Goal: Transaction & Acquisition: Purchase product/service

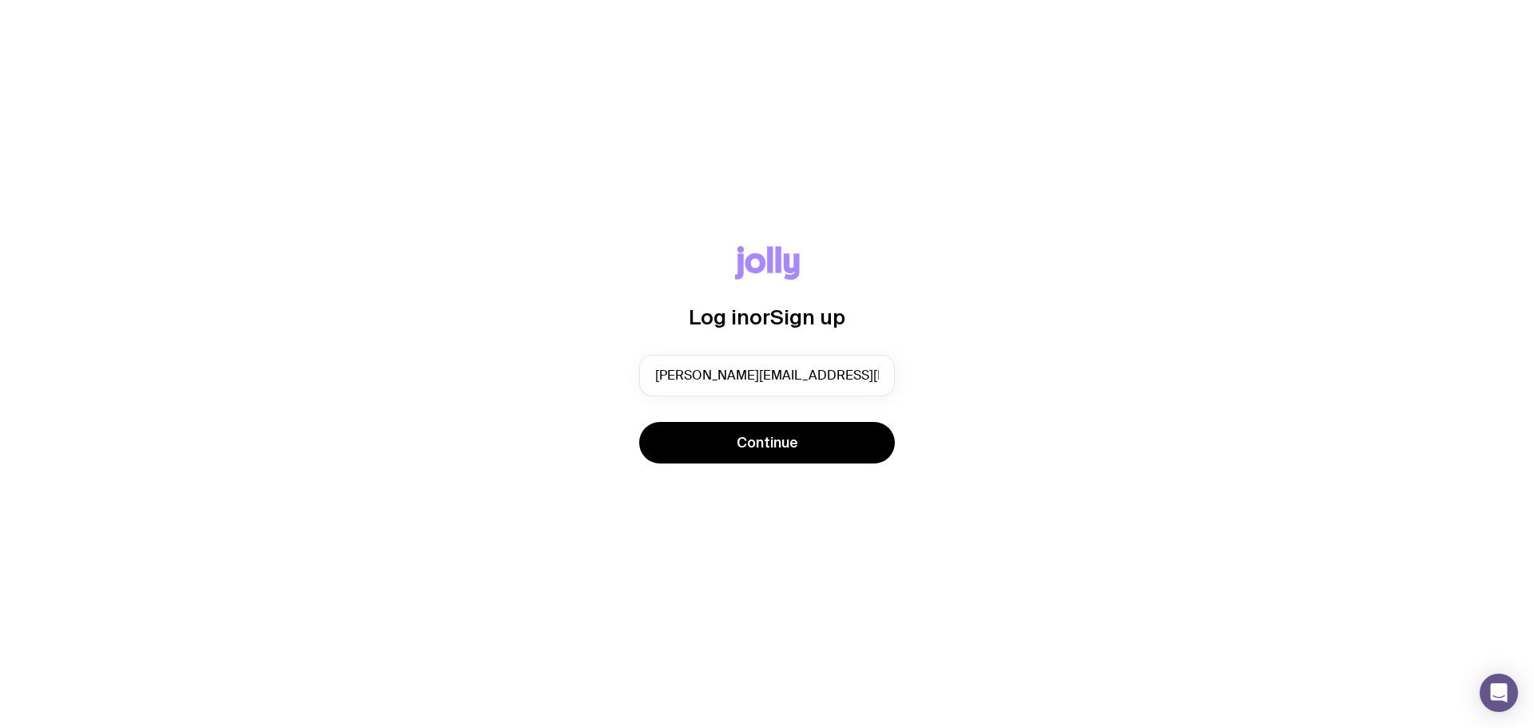
type input "[PERSON_NAME][EMAIL_ADDRESS][PERSON_NAME][DOMAIN_NAME]"
click at [639, 422] on button "Continue" at bounding box center [767, 443] width 256 height 42
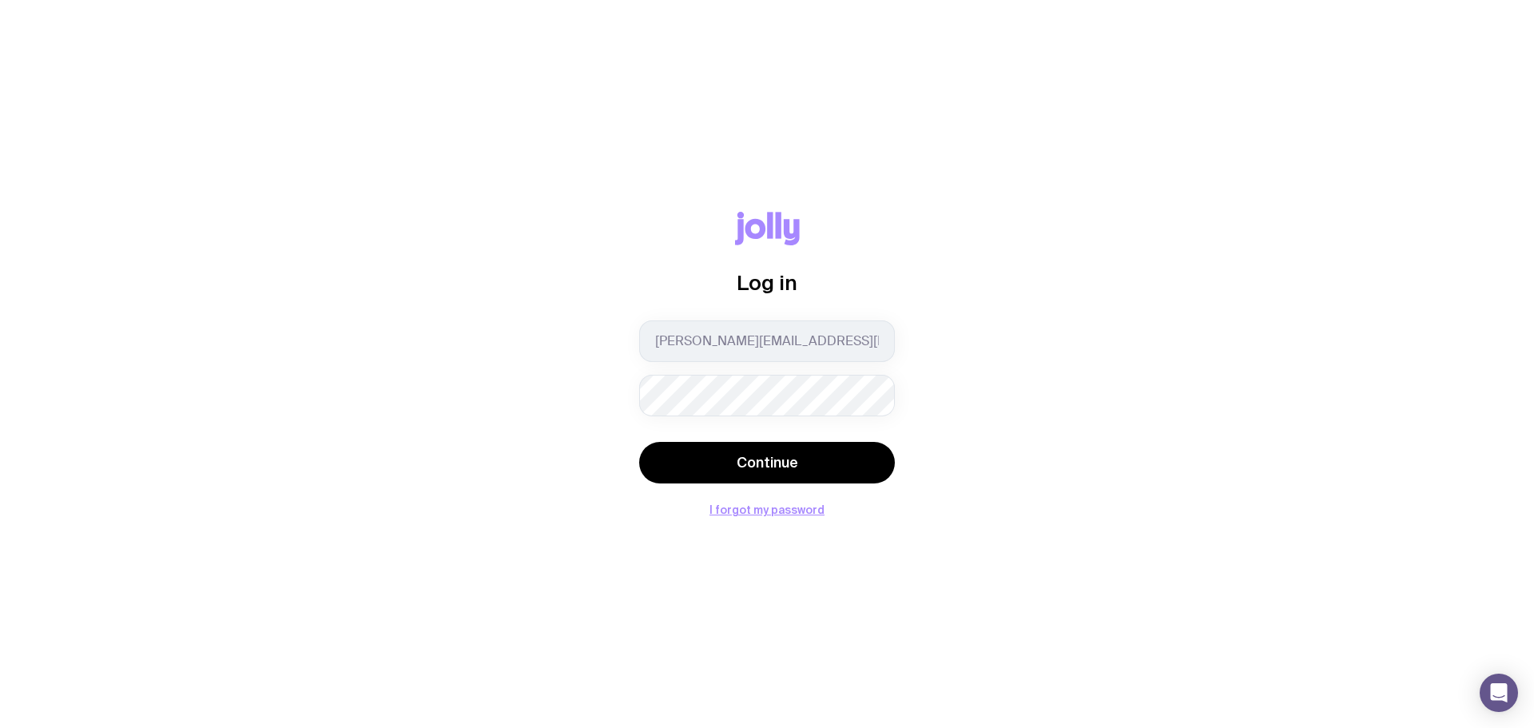
click at [639, 442] on button "Continue" at bounding box center [767, 463] width 256 height 42
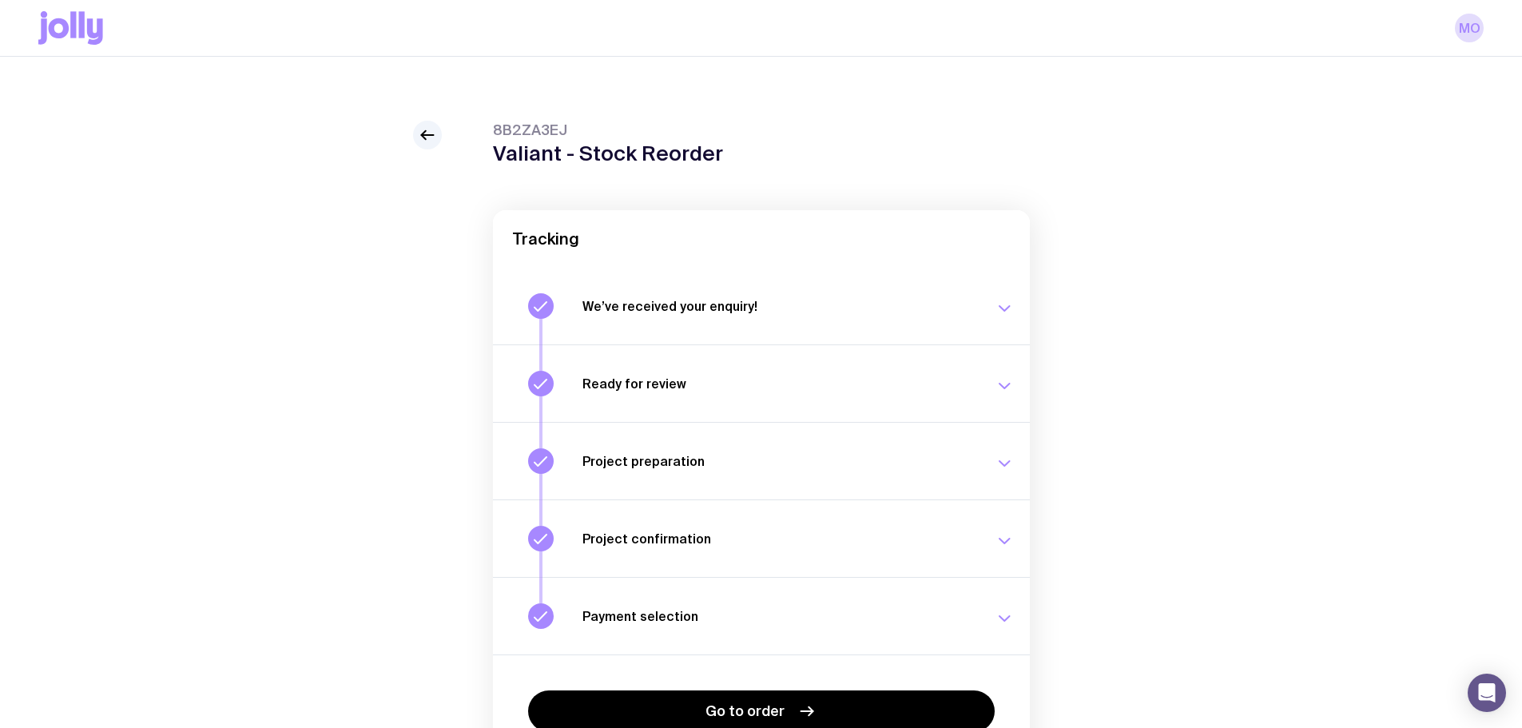
scroll to position [83, 0]
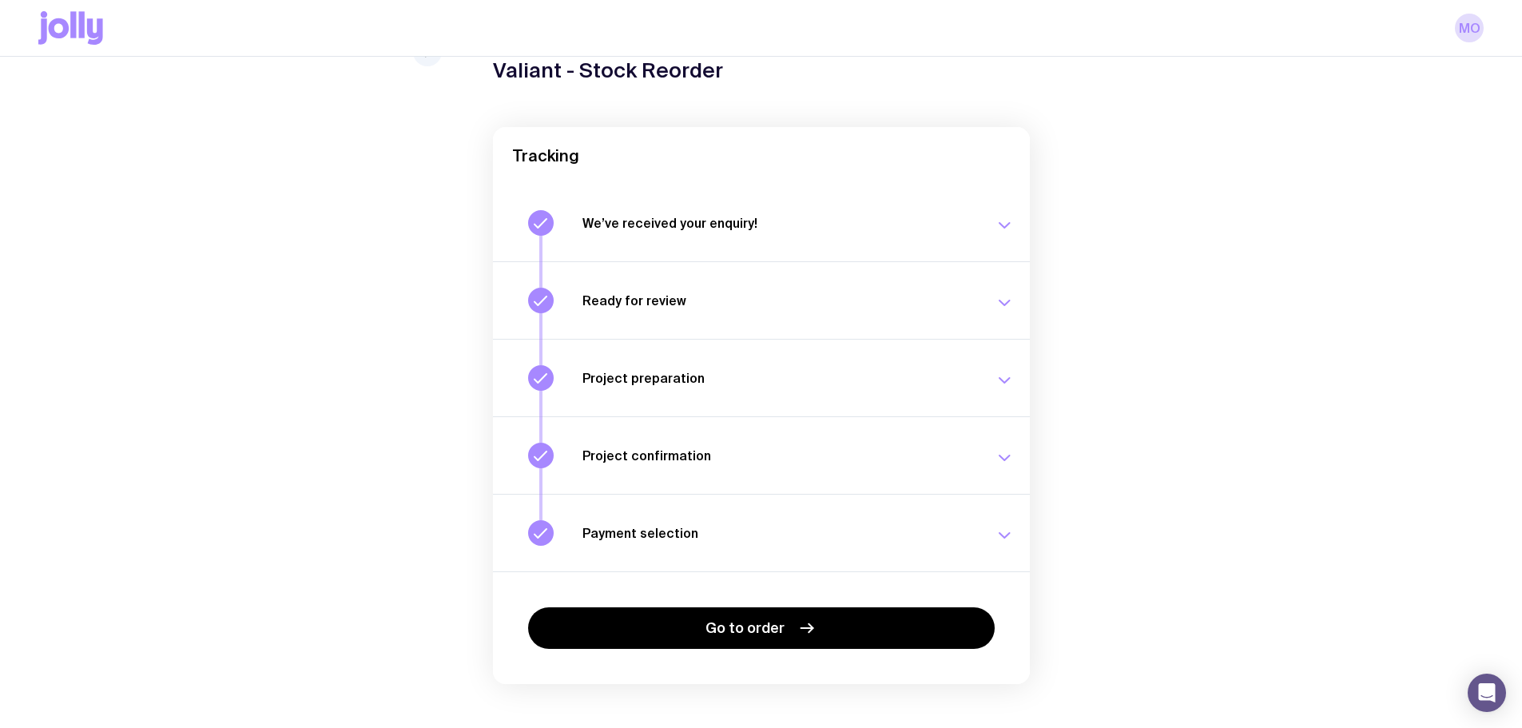
click at [68, 38] on icon at bounding box center [70, 28] width 65 height 34
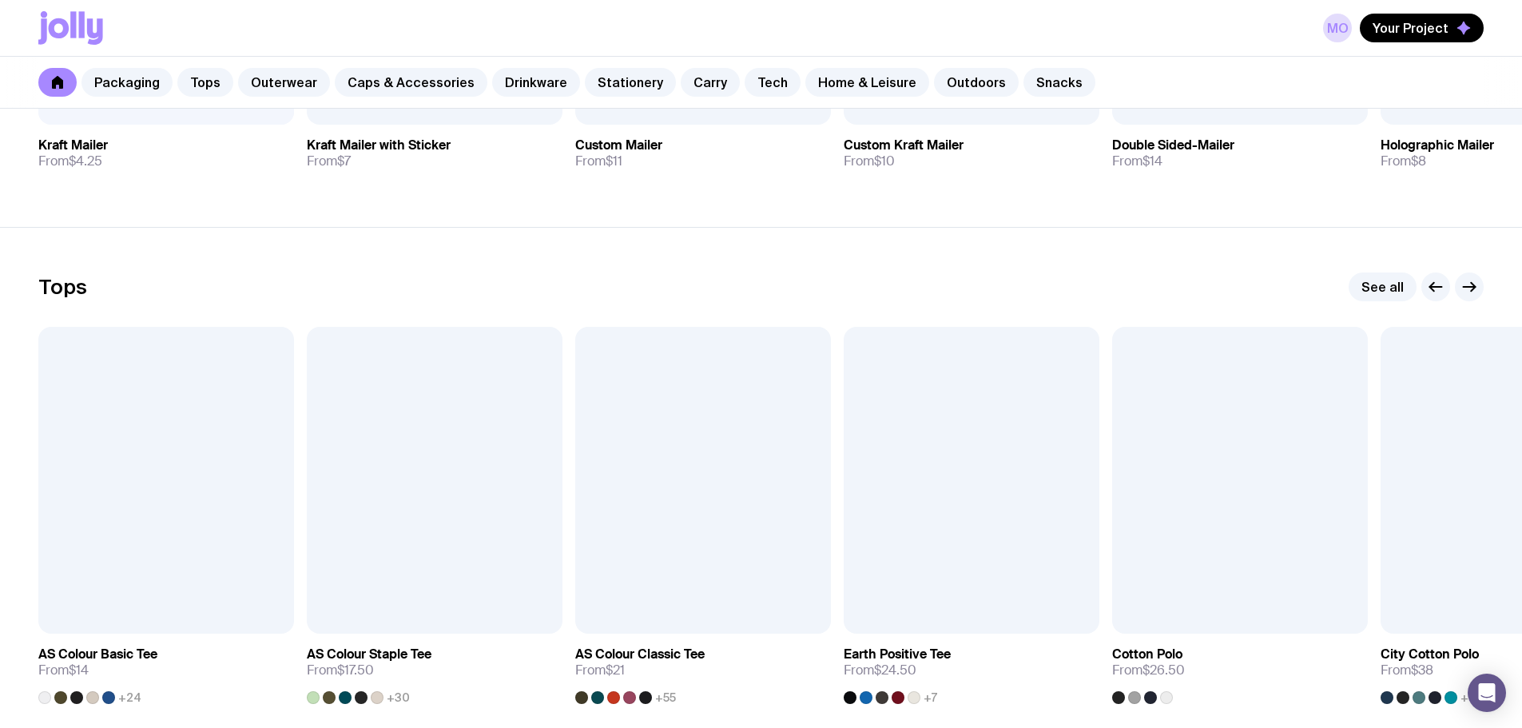
scroll to position [623, 0]
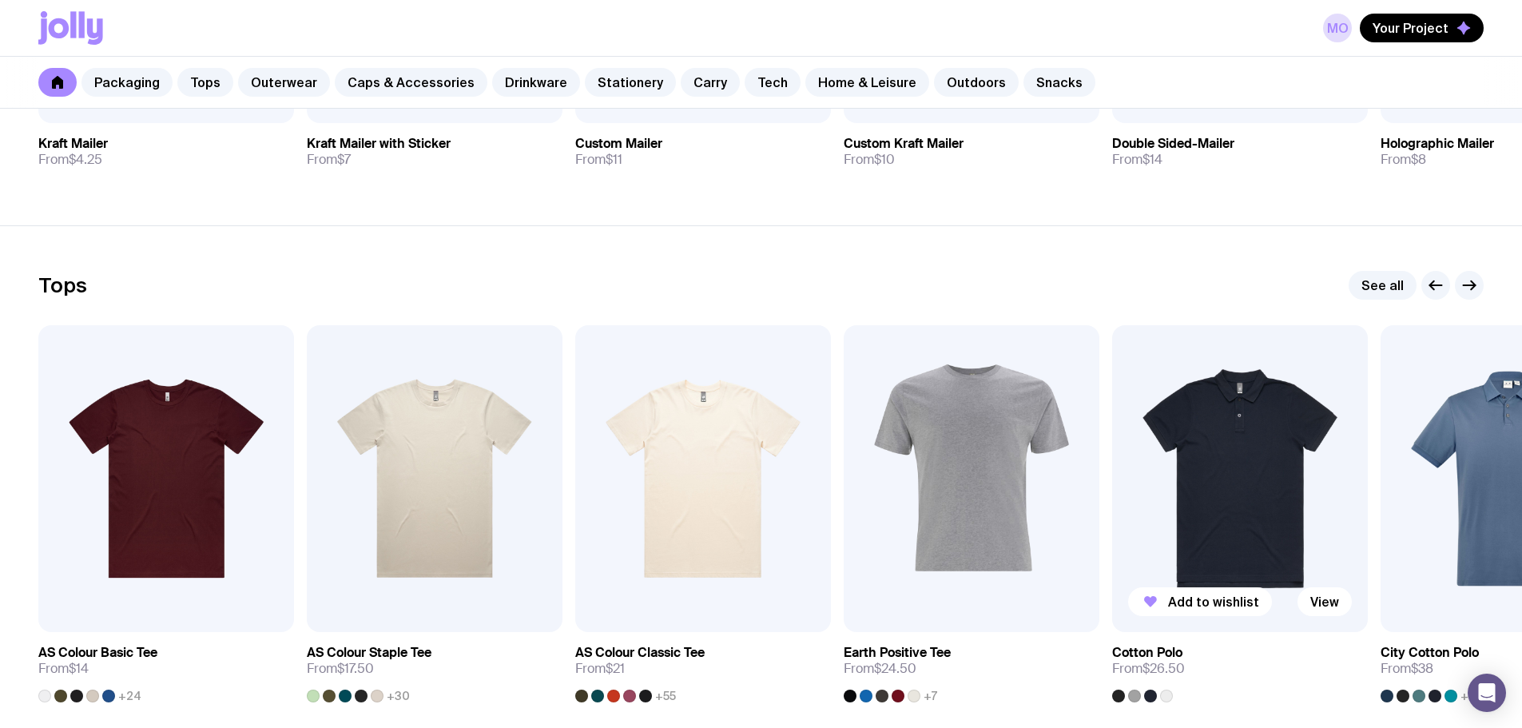
click at [1168, 523] on img at bounding box center [1240, 478] width 256 height 307
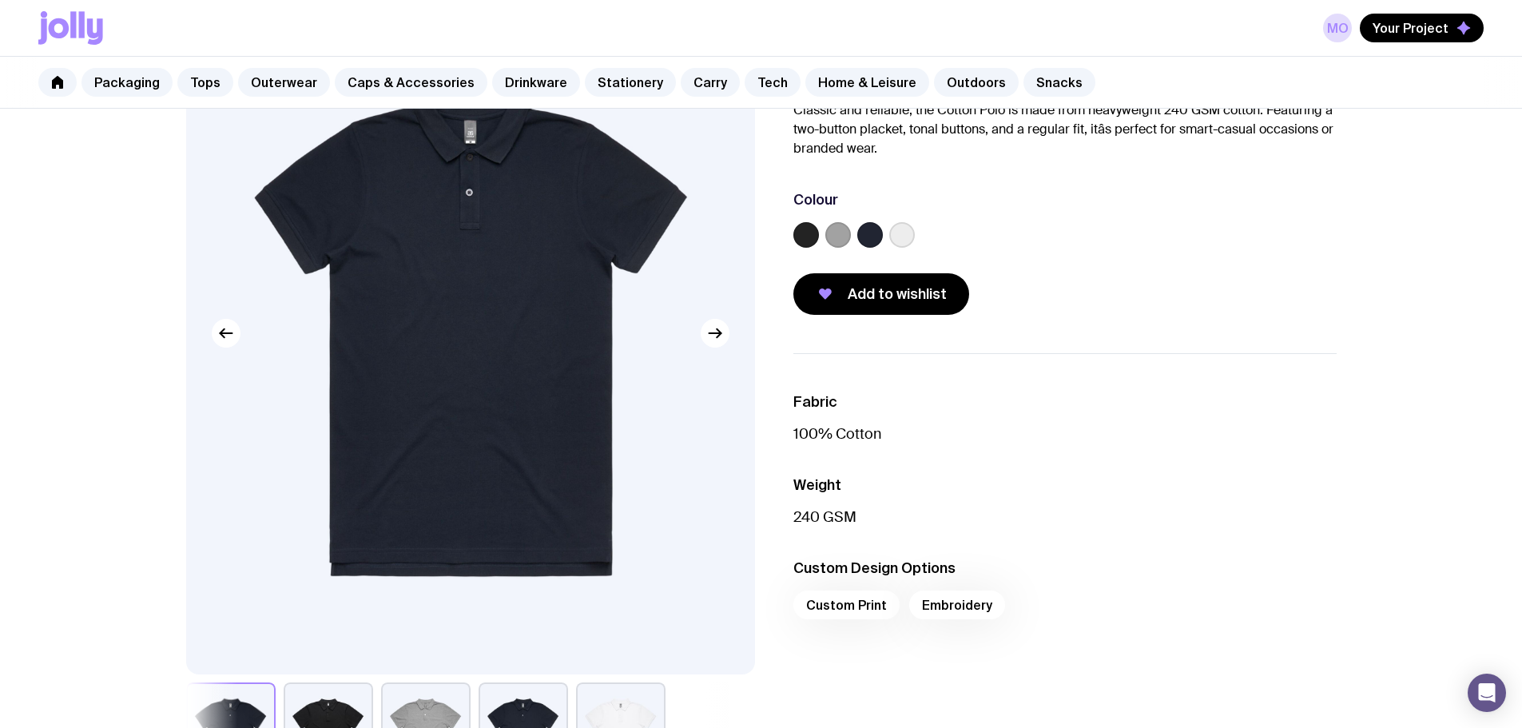
scroll to position [124, 0]
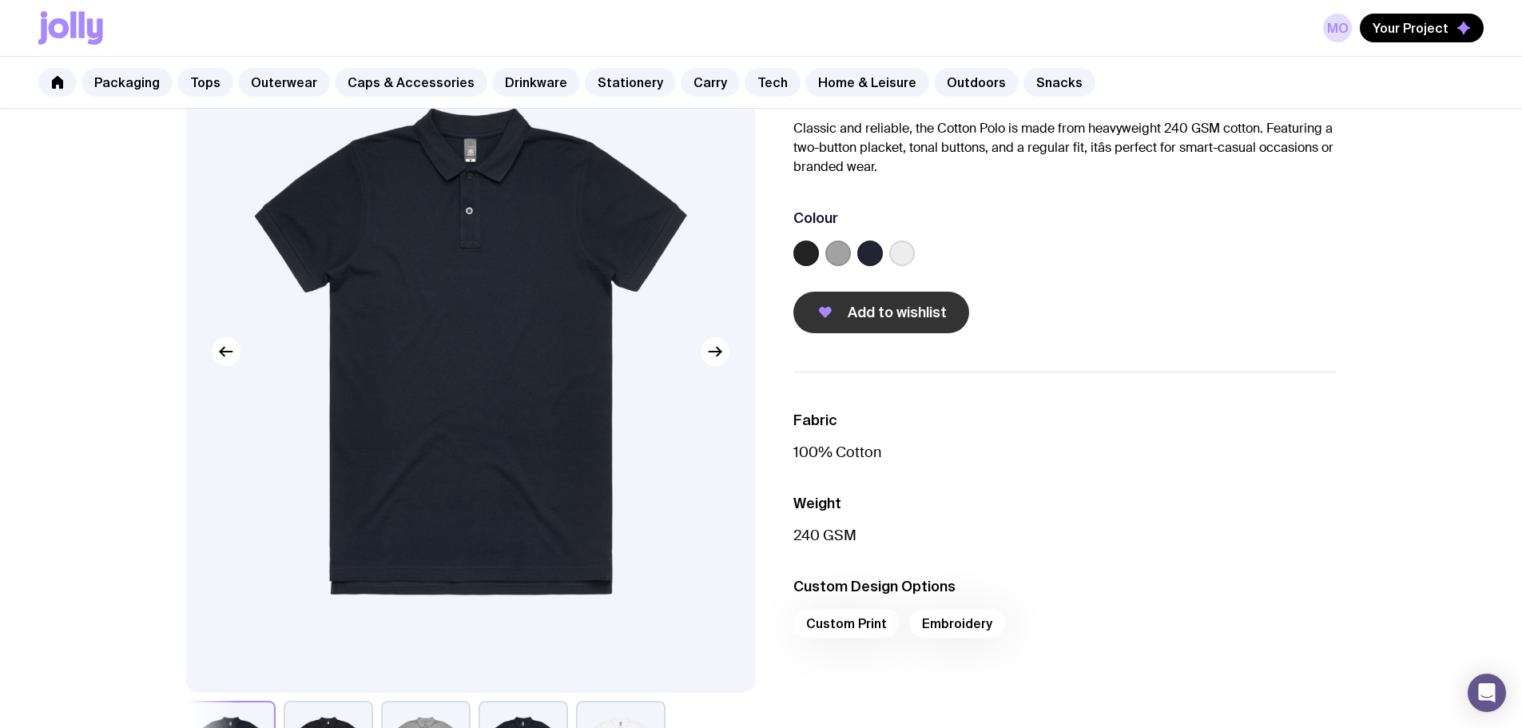
click at [892, 304] on span "Add to wishlist" at bounding box center [897, 312] width 99 height 19
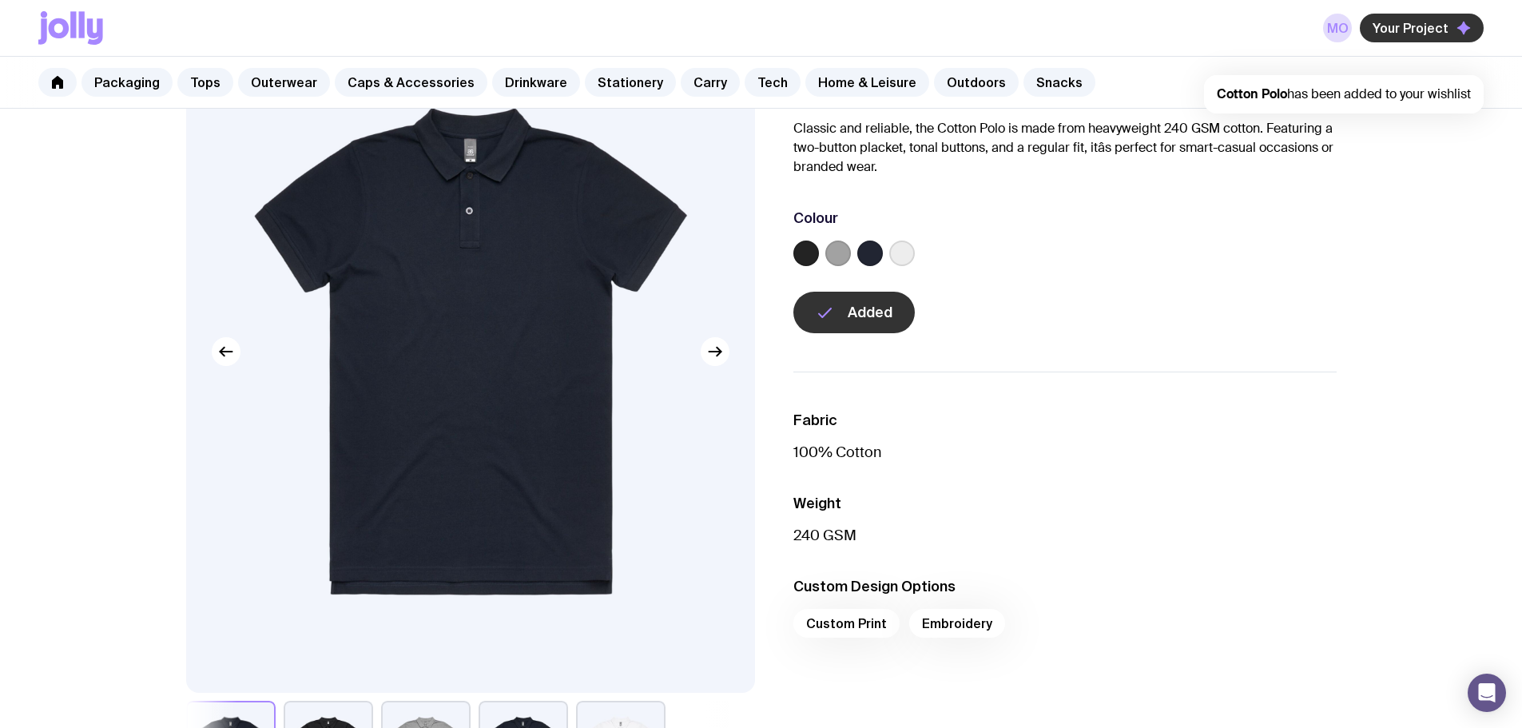
click at [1392, 38] on button "Your Project" at bounding box center [1422, 28] width 124 height 29
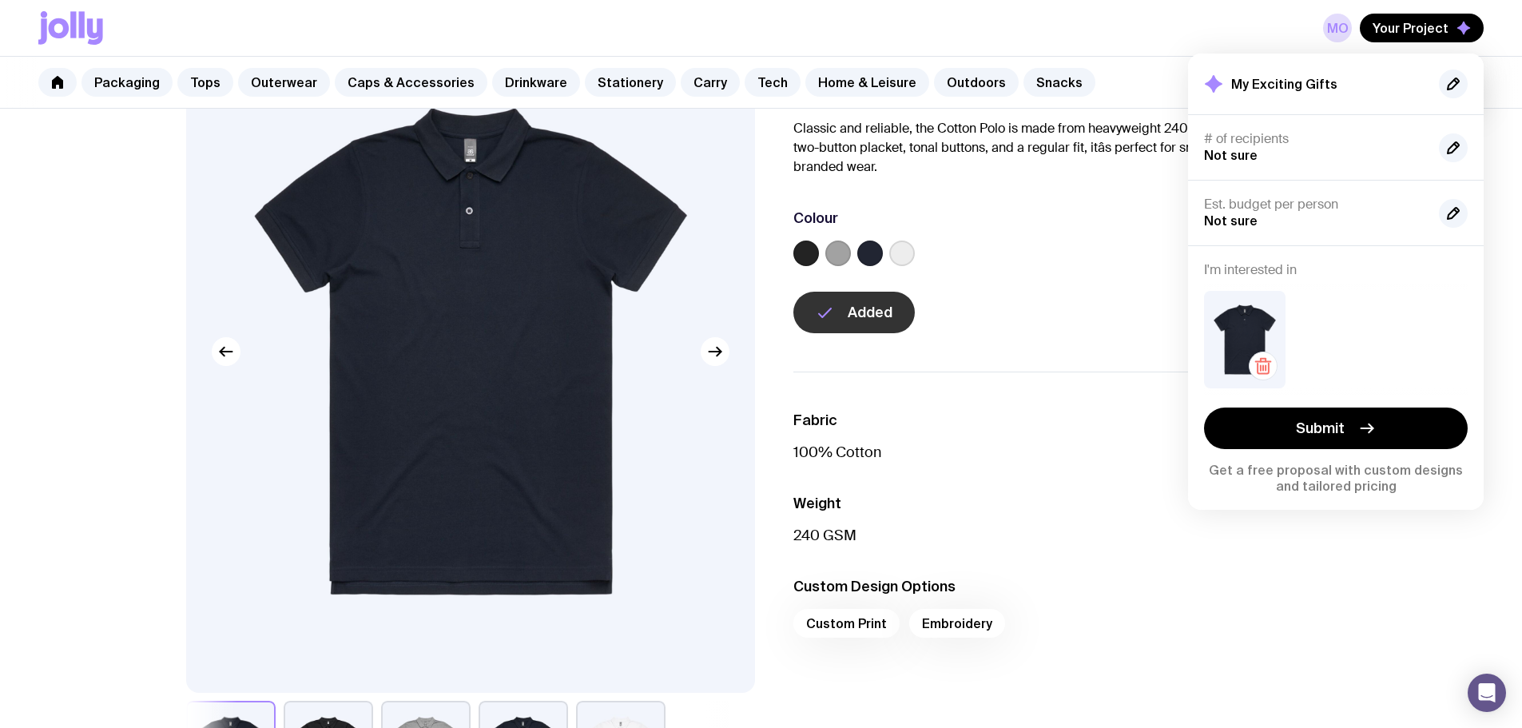
click at [1263, 308] on img at bounding box center [1245, 339] width 82 height 97
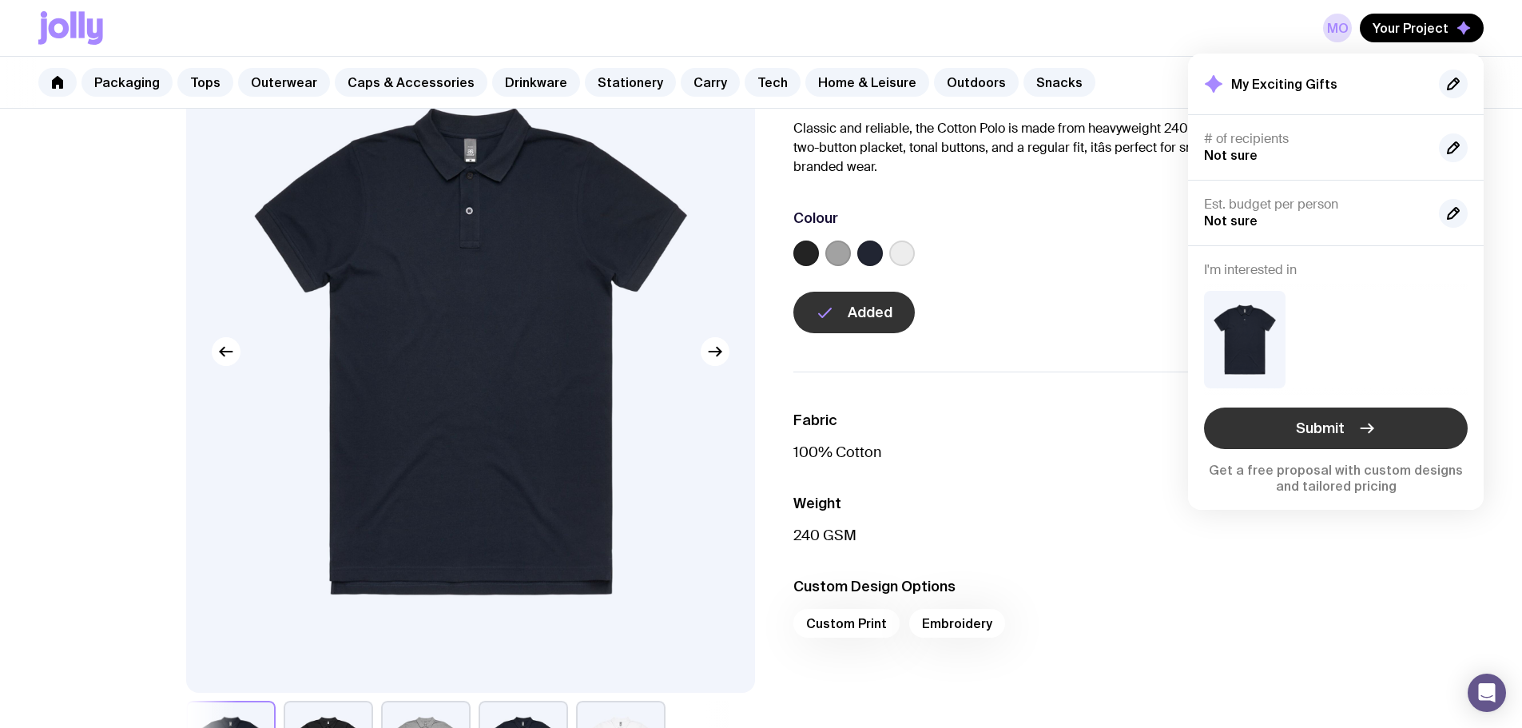
click at [1317, 428] on span "Submit" at bounding box center [1320, 428] width 49 height 19
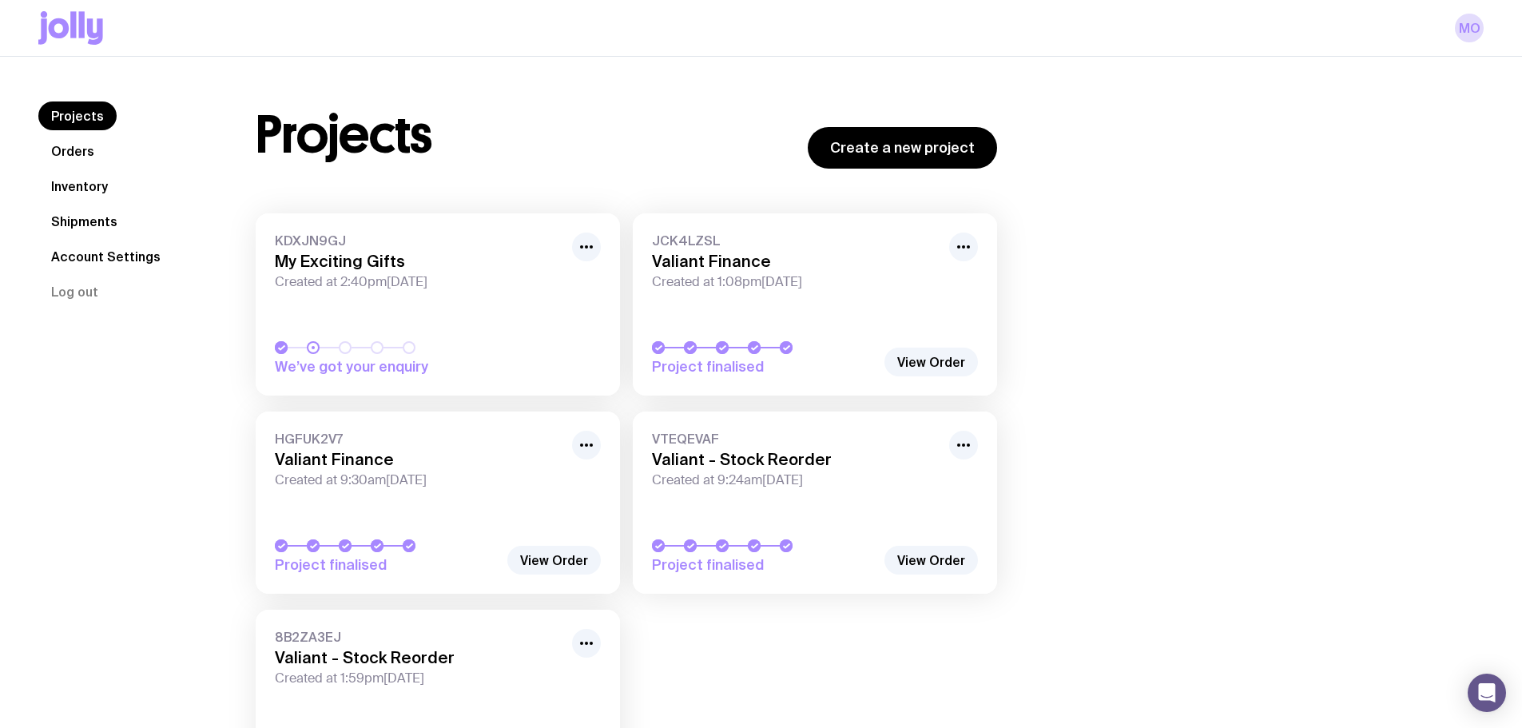
click at [66, 142] on link "Orders" at bounding box center [72, 151] width 69 height 29
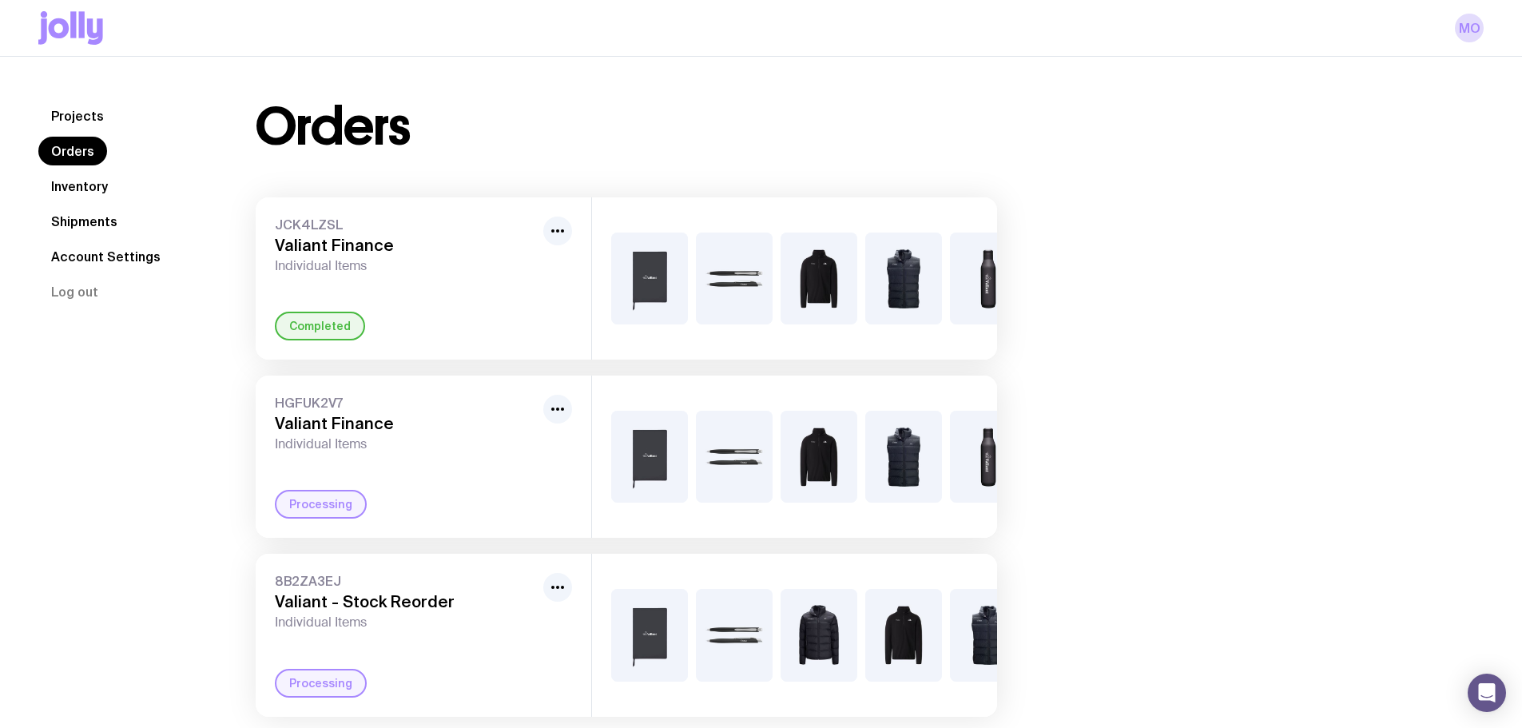
scroll to position [70, 0]
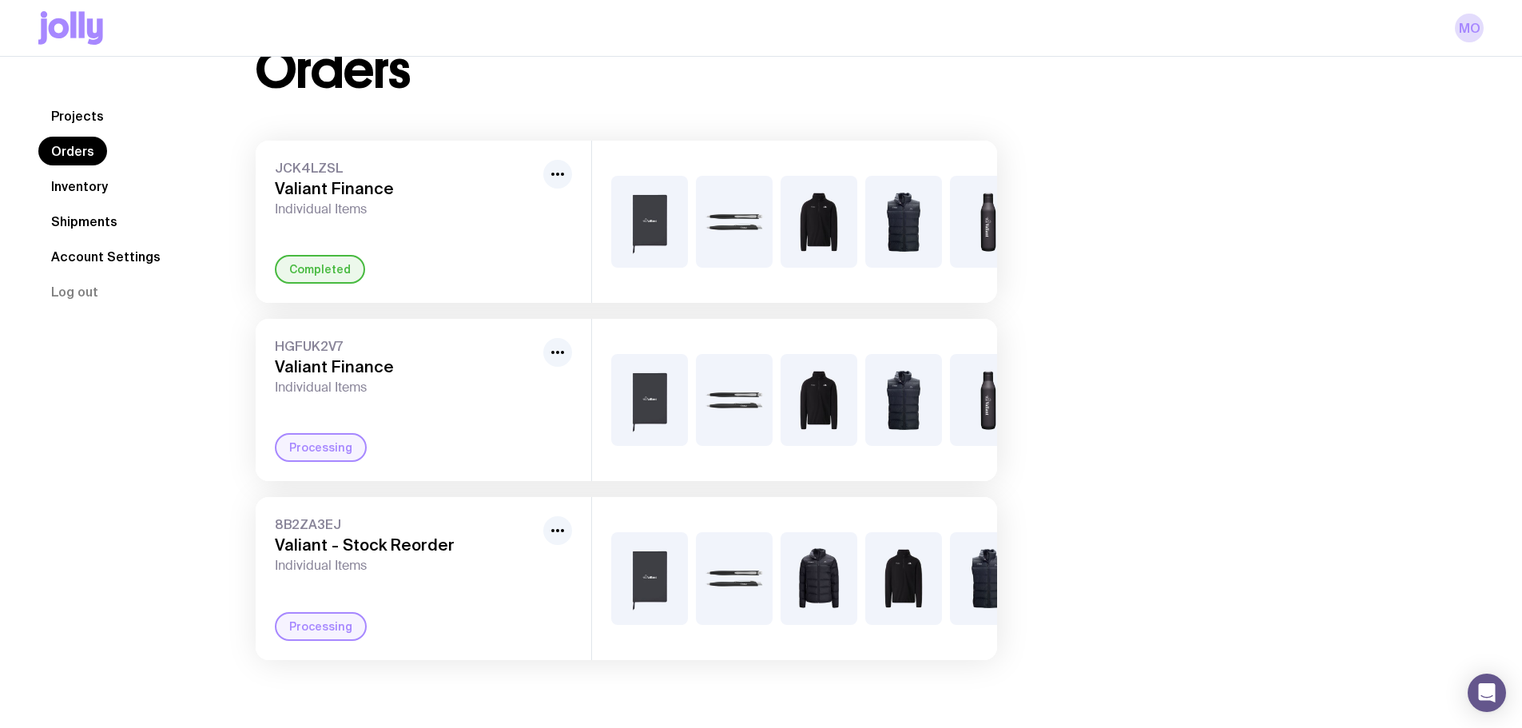
click at [428, 205] on div "JCK4LZSL Valiant Finance Individual Items Completed" at bounding box center [424, 222] width 336 height 162
click at [748, 217] on img at bounding box center [734, 222] width 77 height 92
click at [555, 165] on icon "button" at bounding box center [557, 174] width 19 height 19
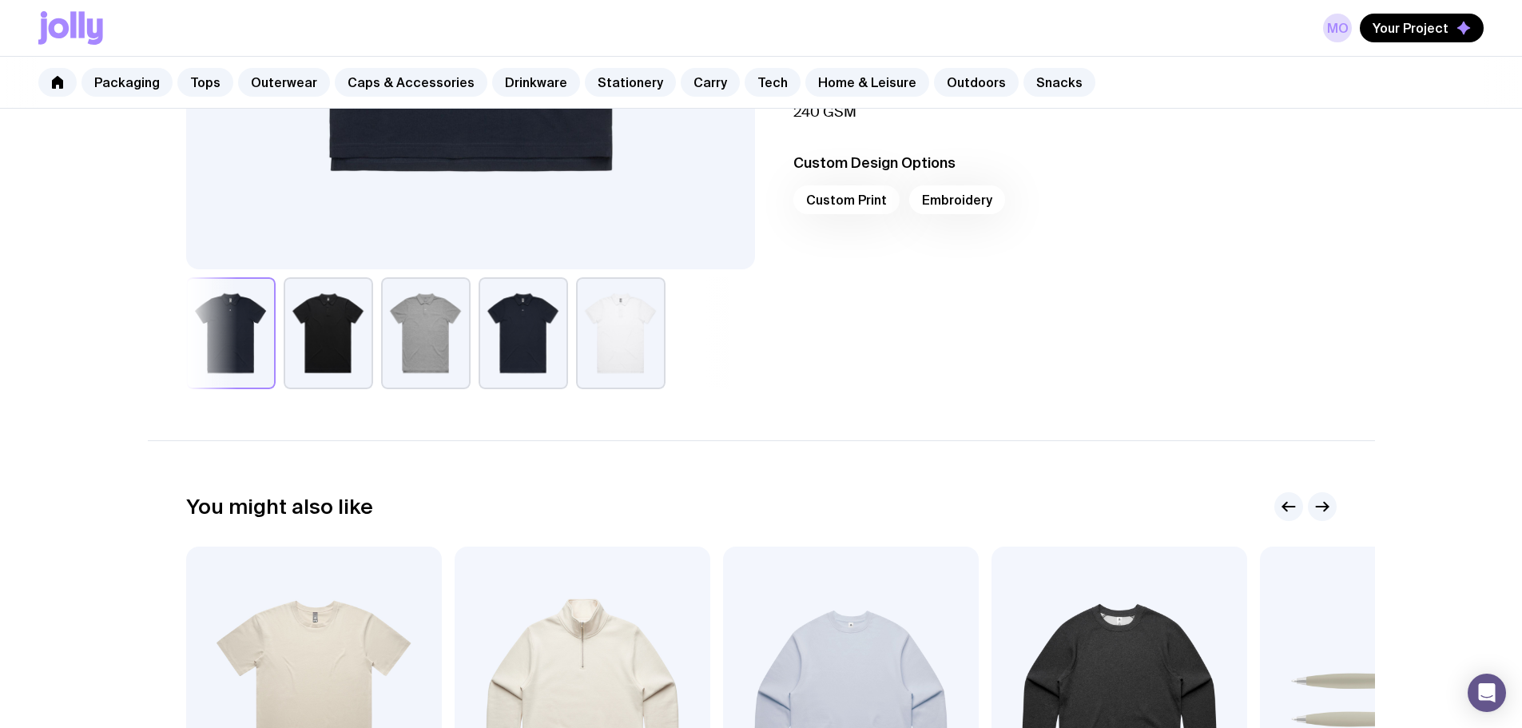
scroll to position [983, 0]
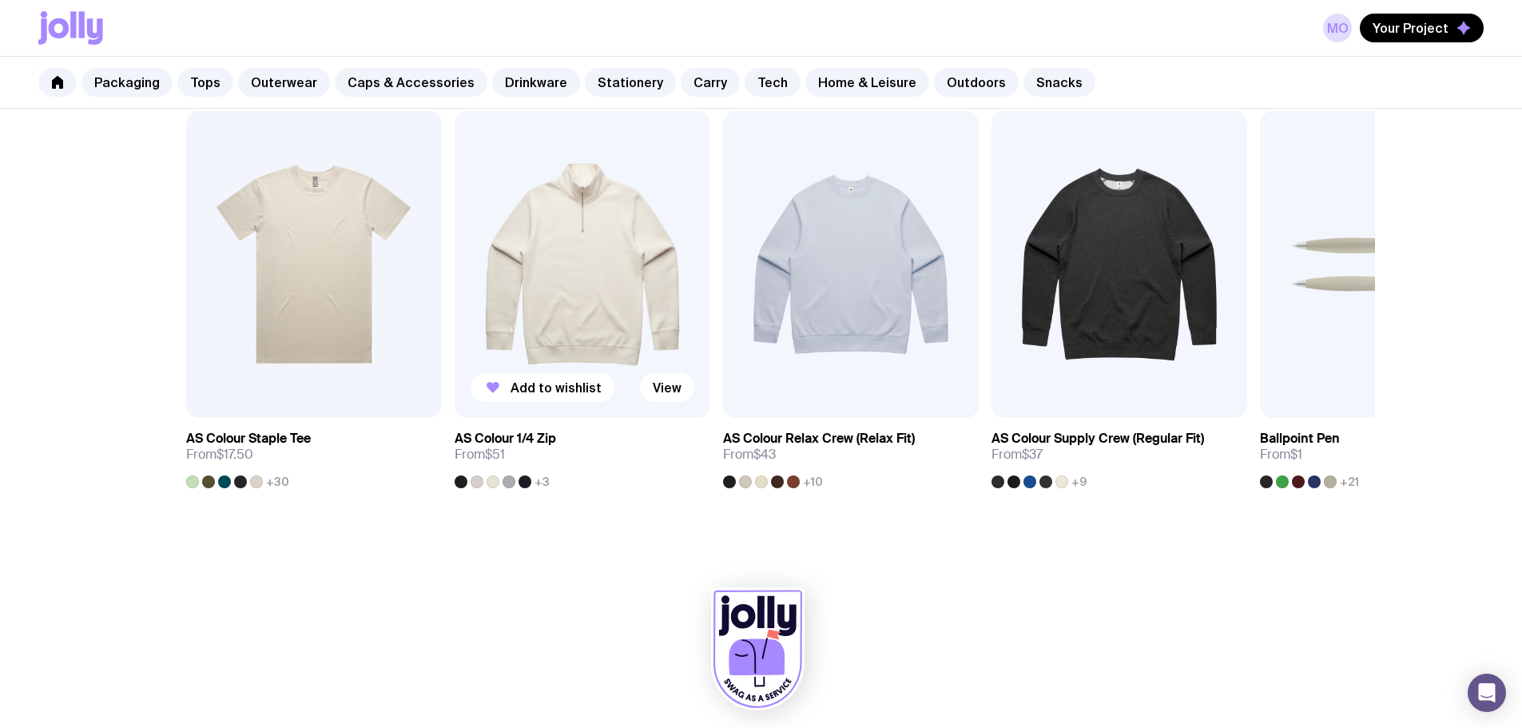
click at [596, 283] on img at bounding box center [583, 264] width 256 height 307
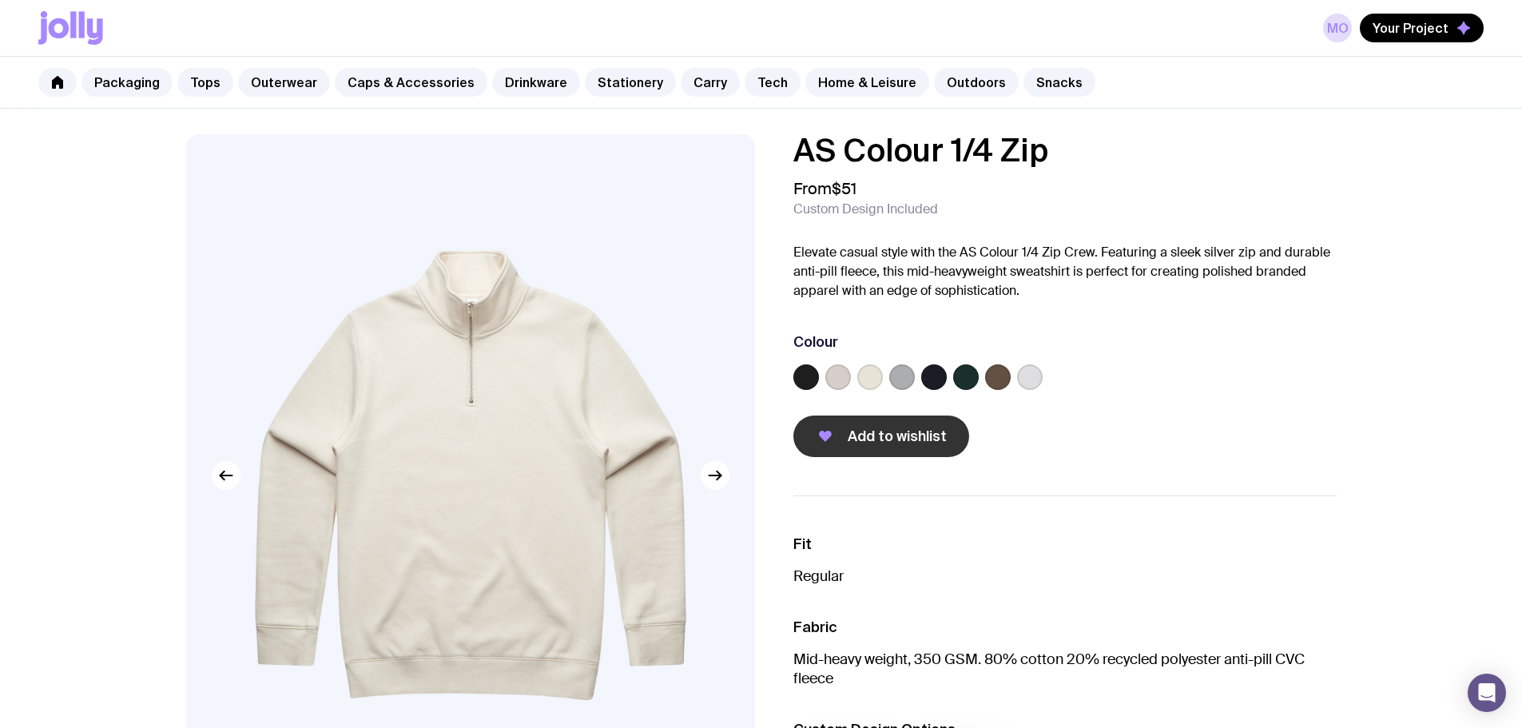
scroll to position [272, 0]
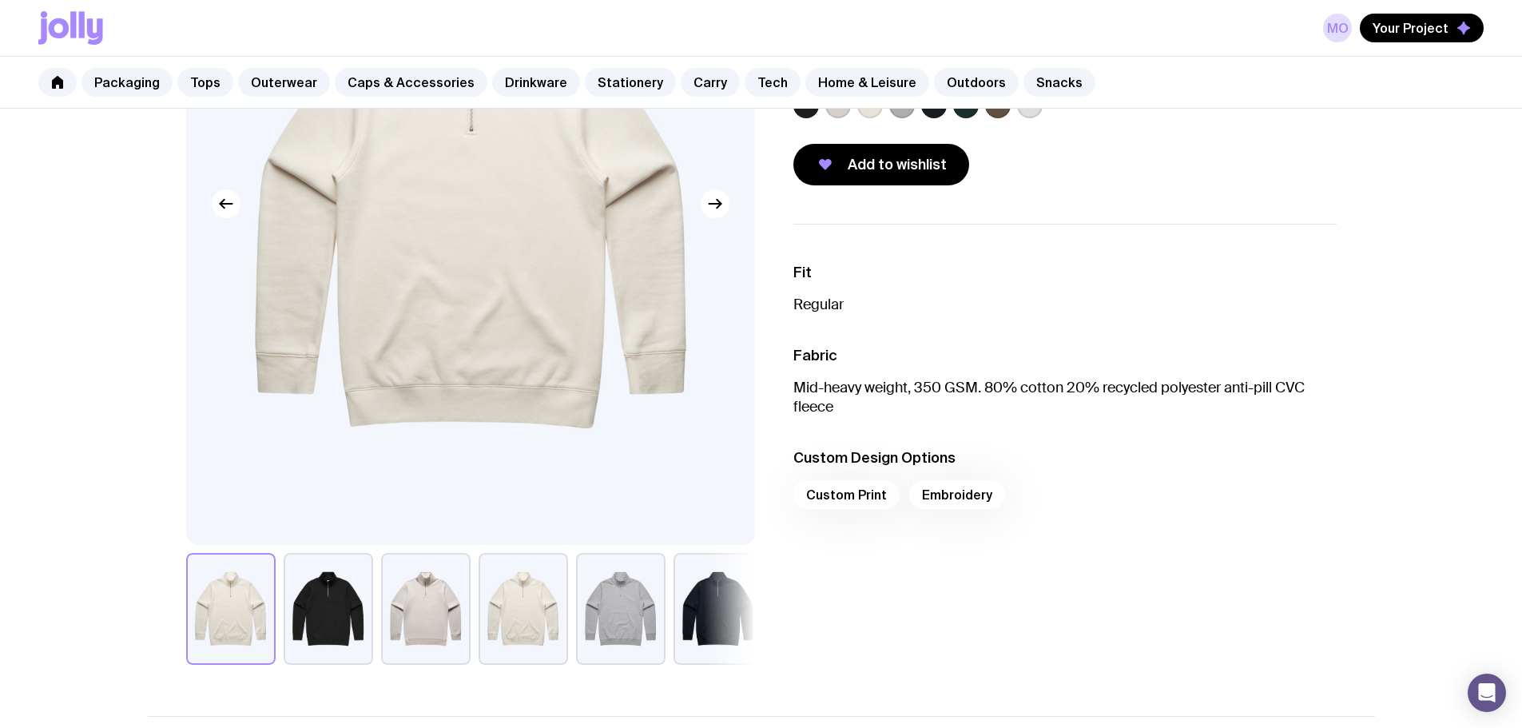
click at [815, 305] on p "Regular" at bounding box center [1065, 304] width 543 height 19
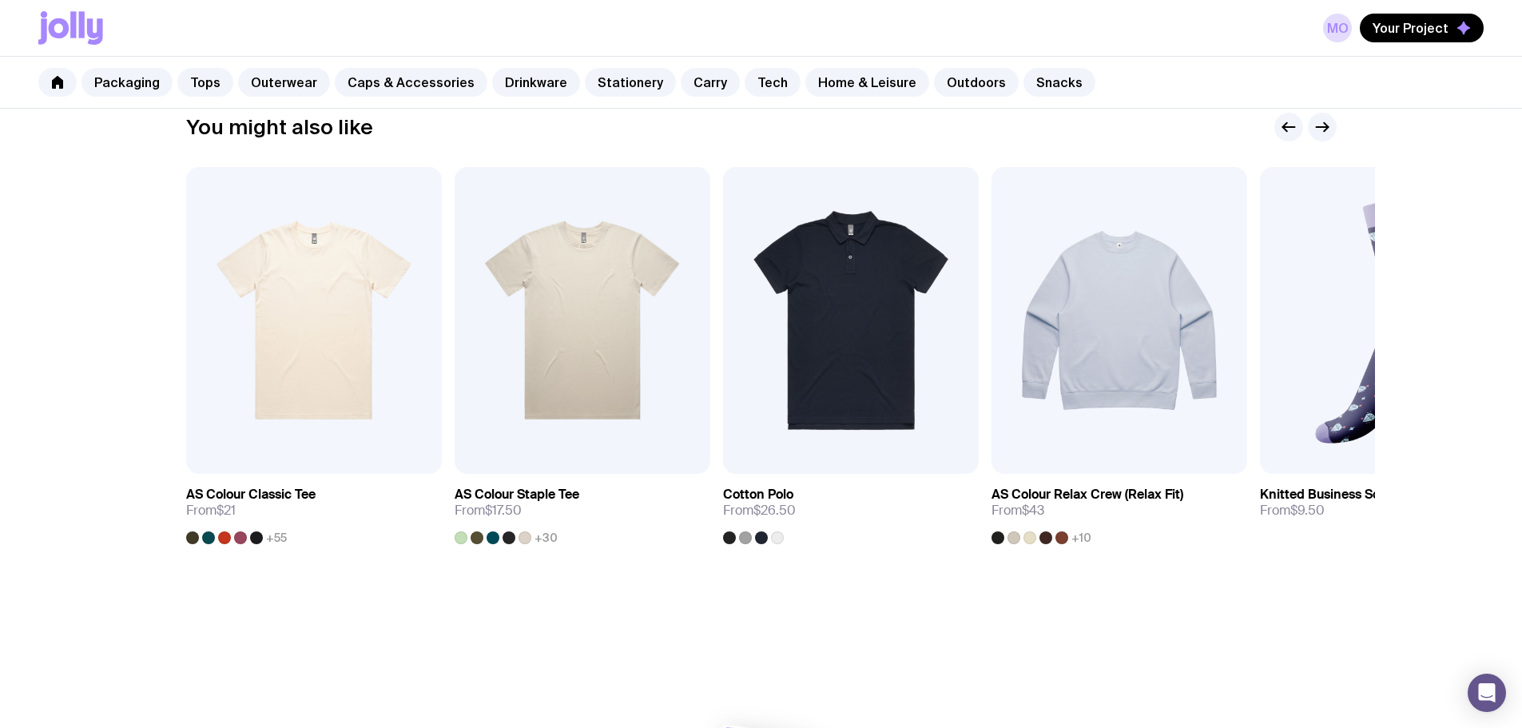
scroll to position [932, 0]
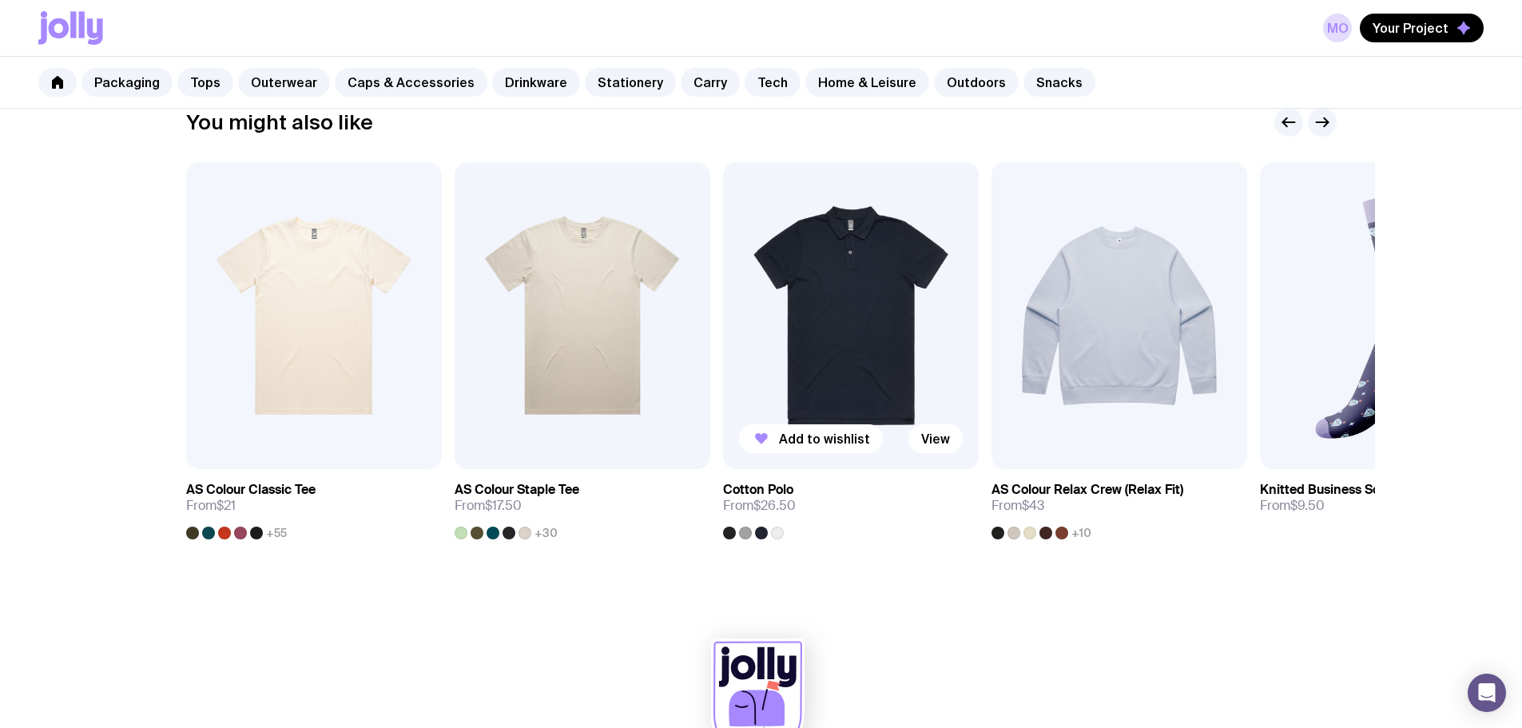
click at [849, 313] on img at bounding box center [851, 315] width 256 height 307
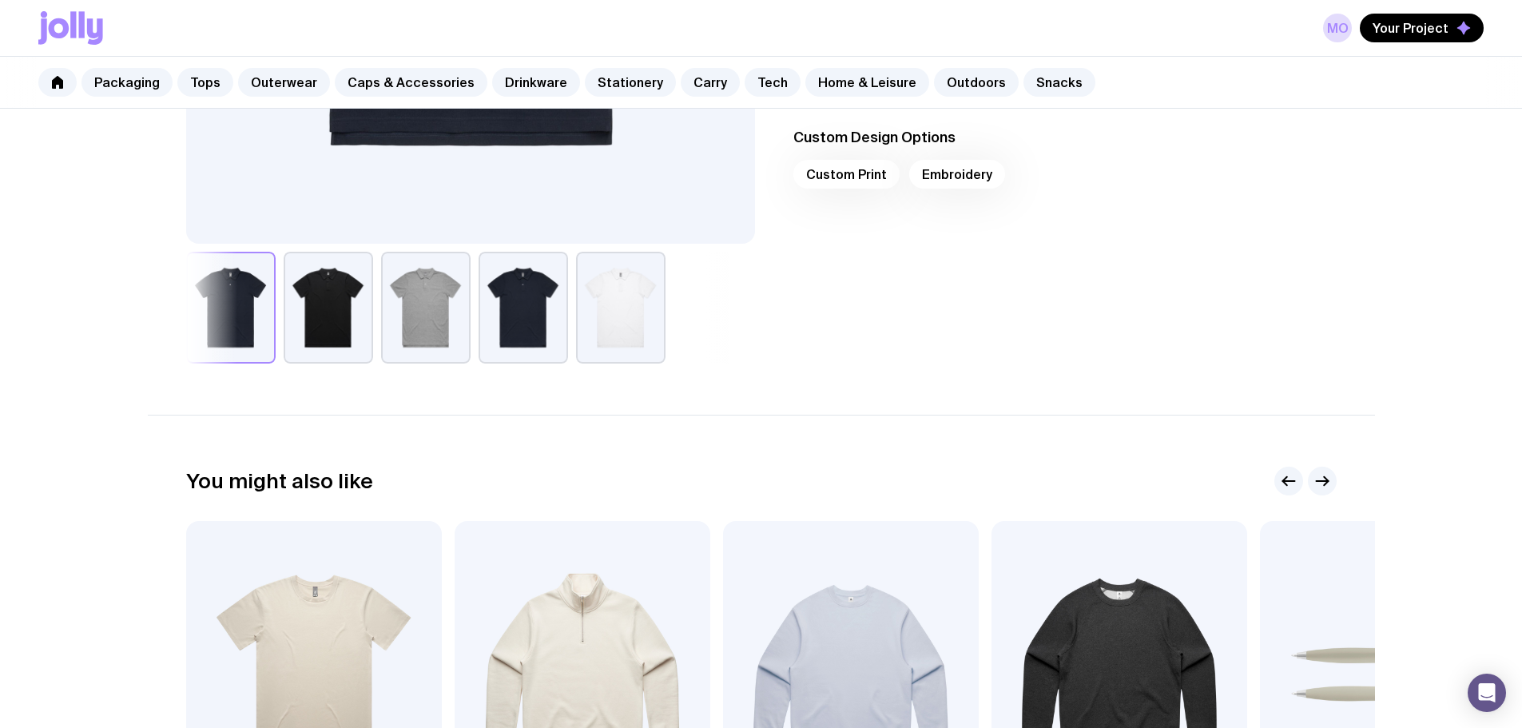
scroll to position [42, 0]
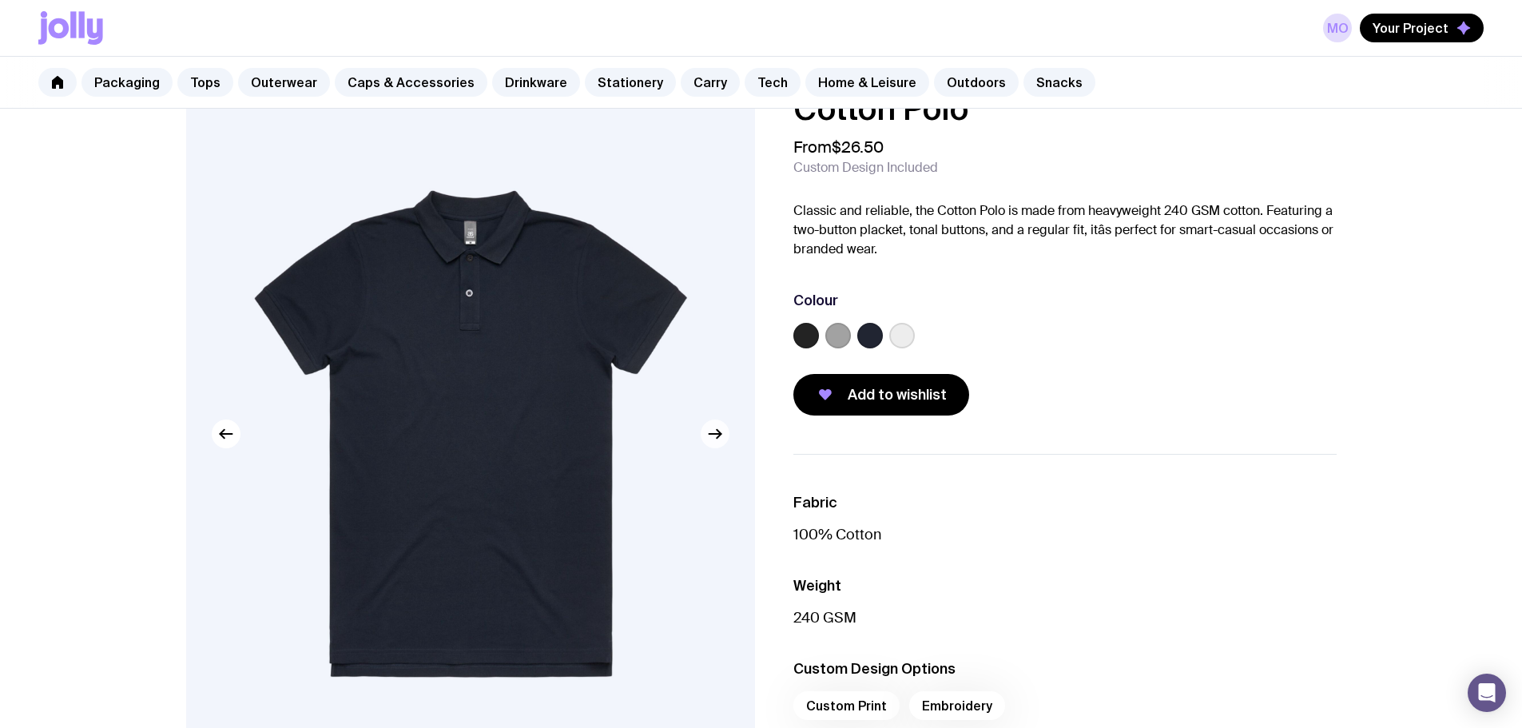
click at [723, 425] on icon "button" at bounding box center [715, 433] width 19 height 19
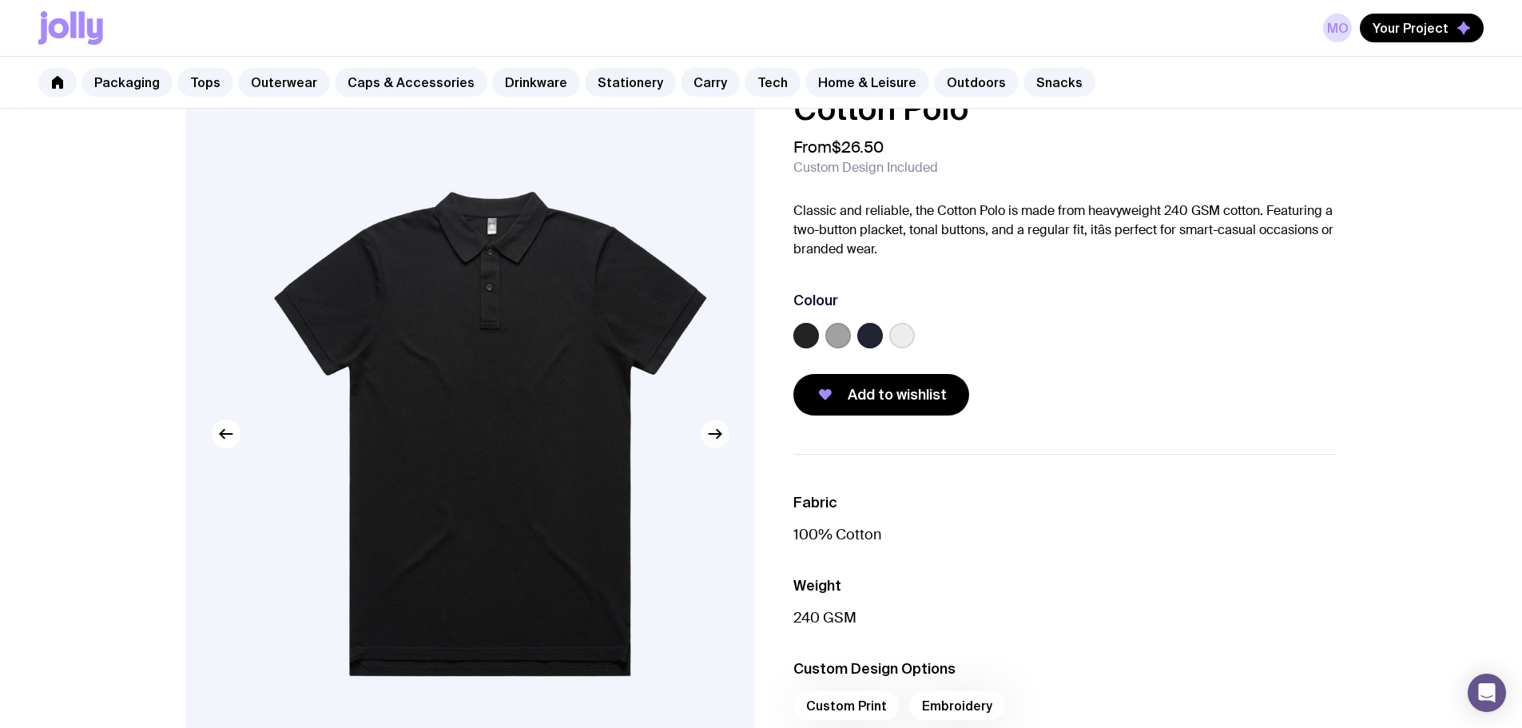
click at [723, 425] on icon "button" at bounding box center [715, 433] width 19 height 19
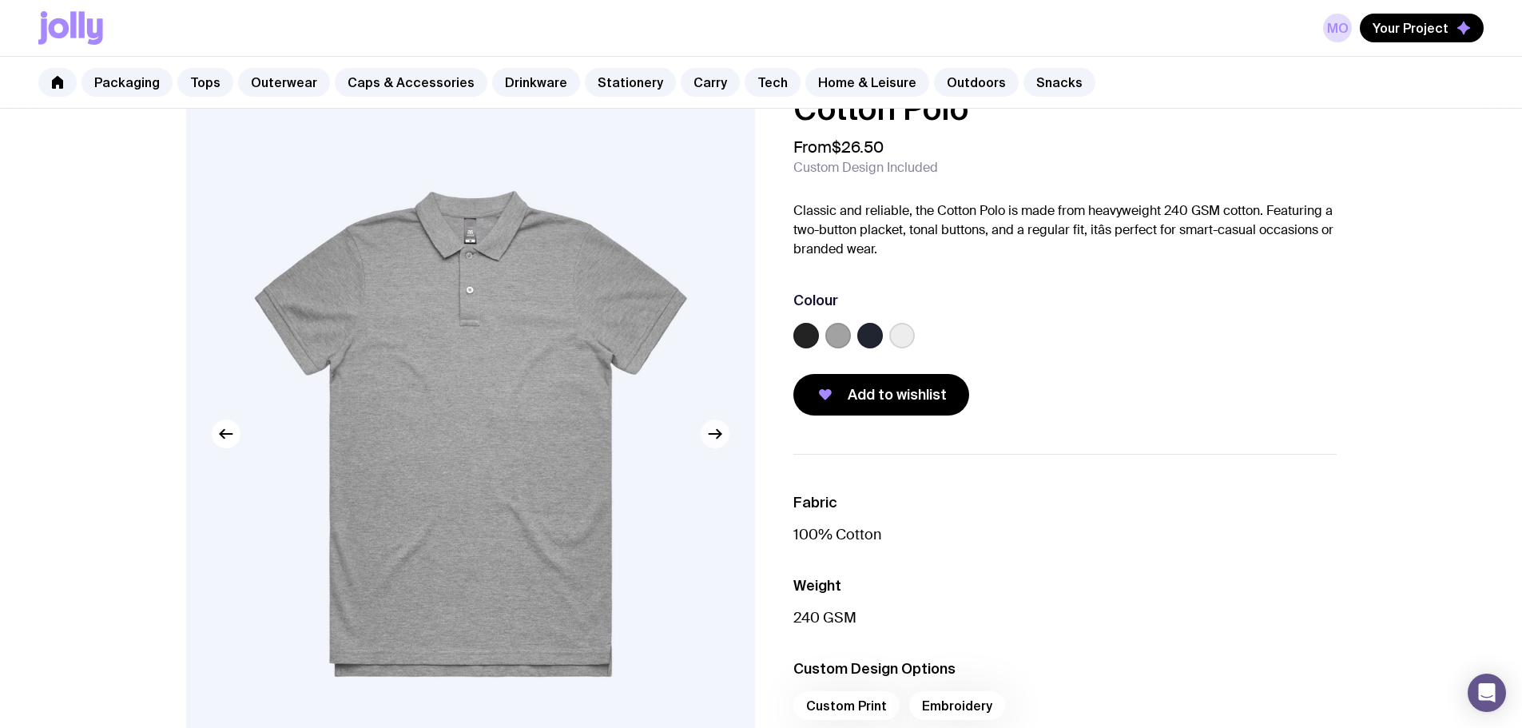
click at [723, 425] on icon "button" at bounding box center [715, 433] width 19 height 19
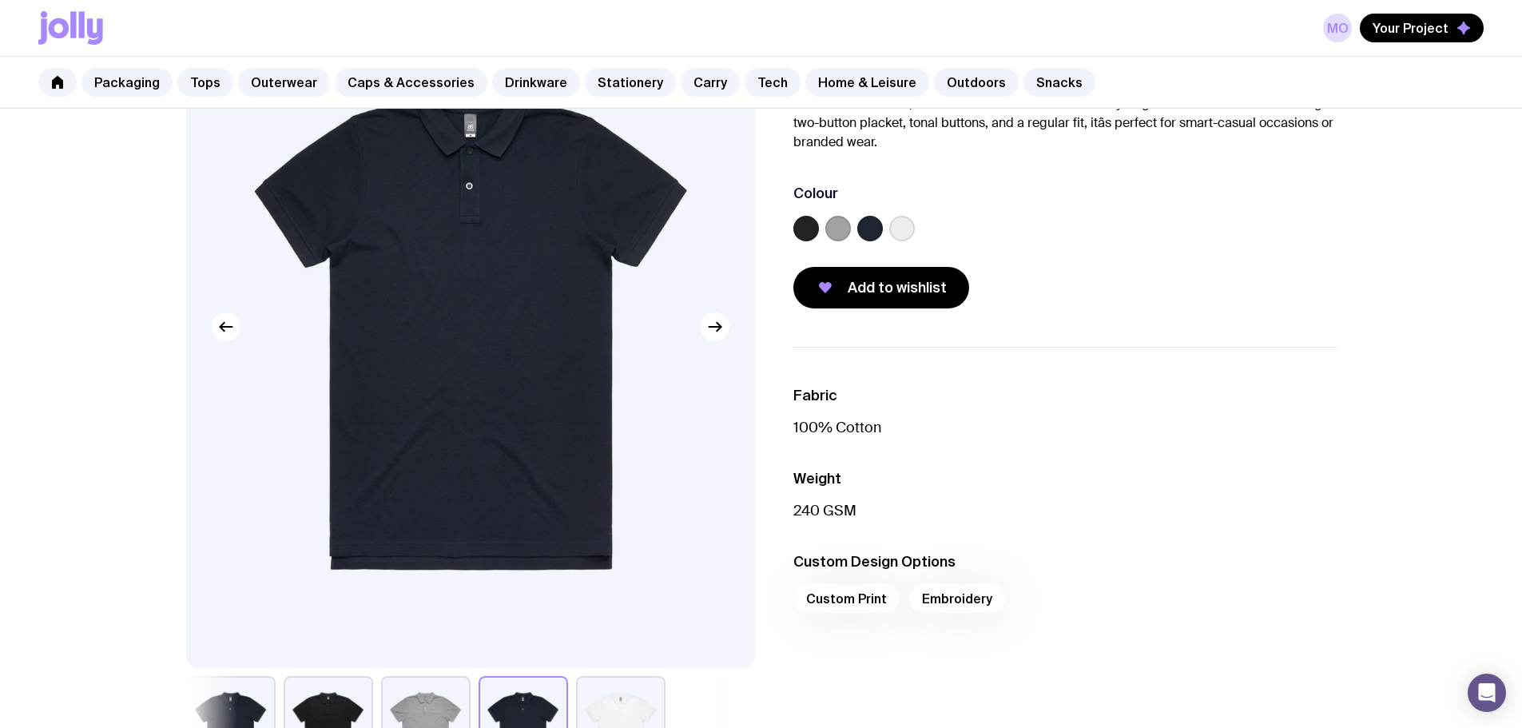
scroll to position [145, 0]
